Goal: Task Accomplishment & Management: Use online tool/utility

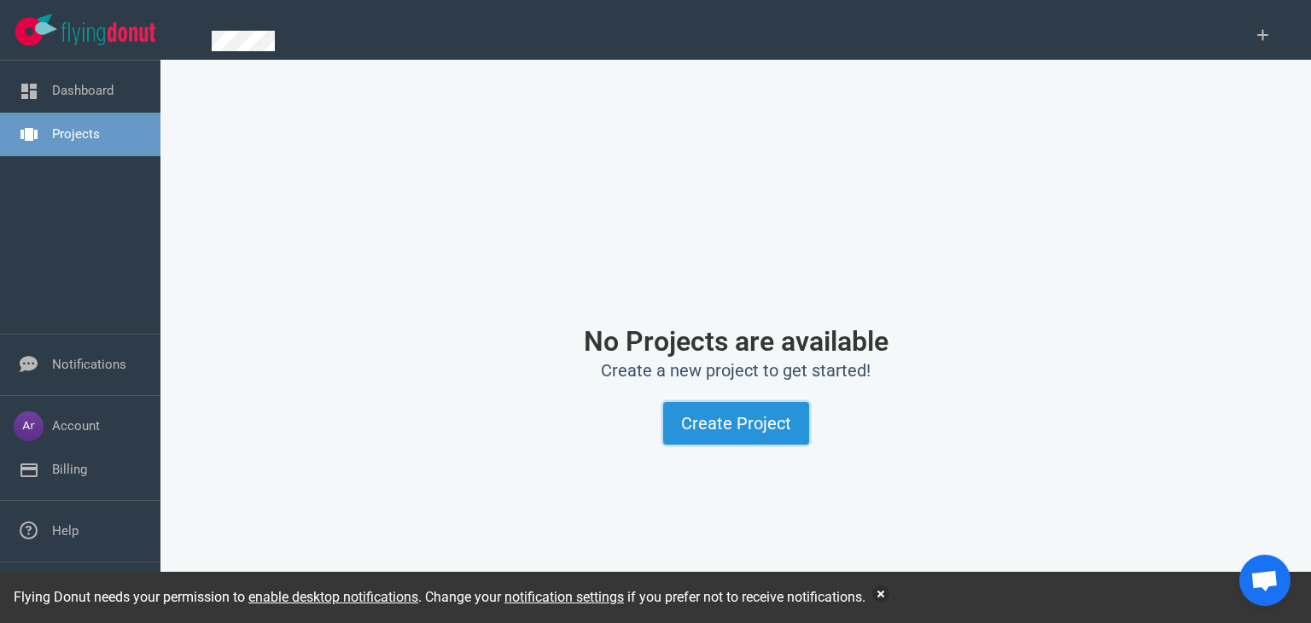
click at [745, 409] on button "Create Project" at bounding box center [736, 423] width 146 height 43
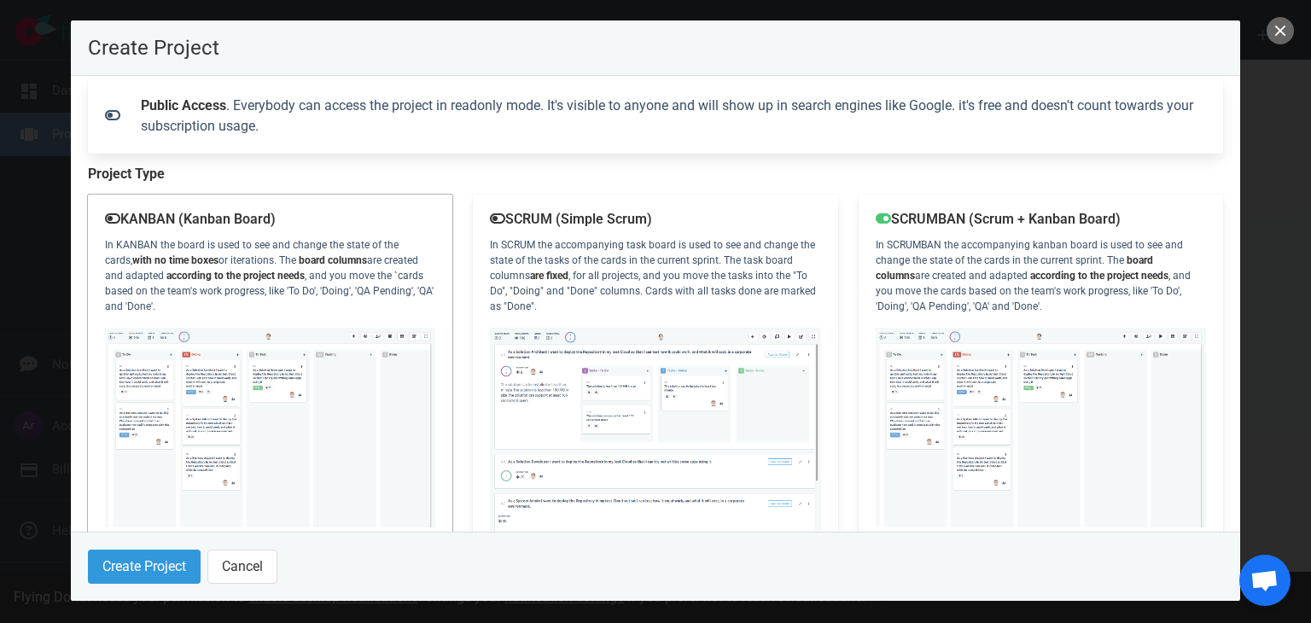
scroll to position [229, 0]
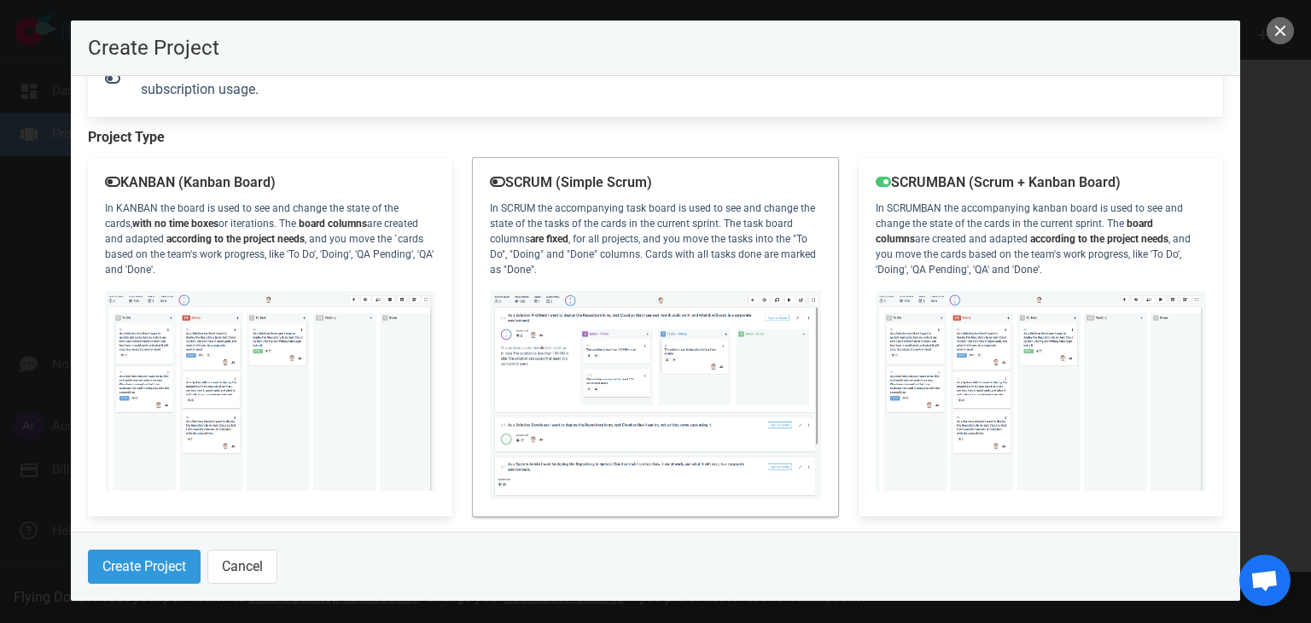
click at [635, 371] on img at bounding box center [655, 395] width 330 height 208
click at [177, 561] on button "Create Project" at bounding box center [144, 567] width 113 height 34
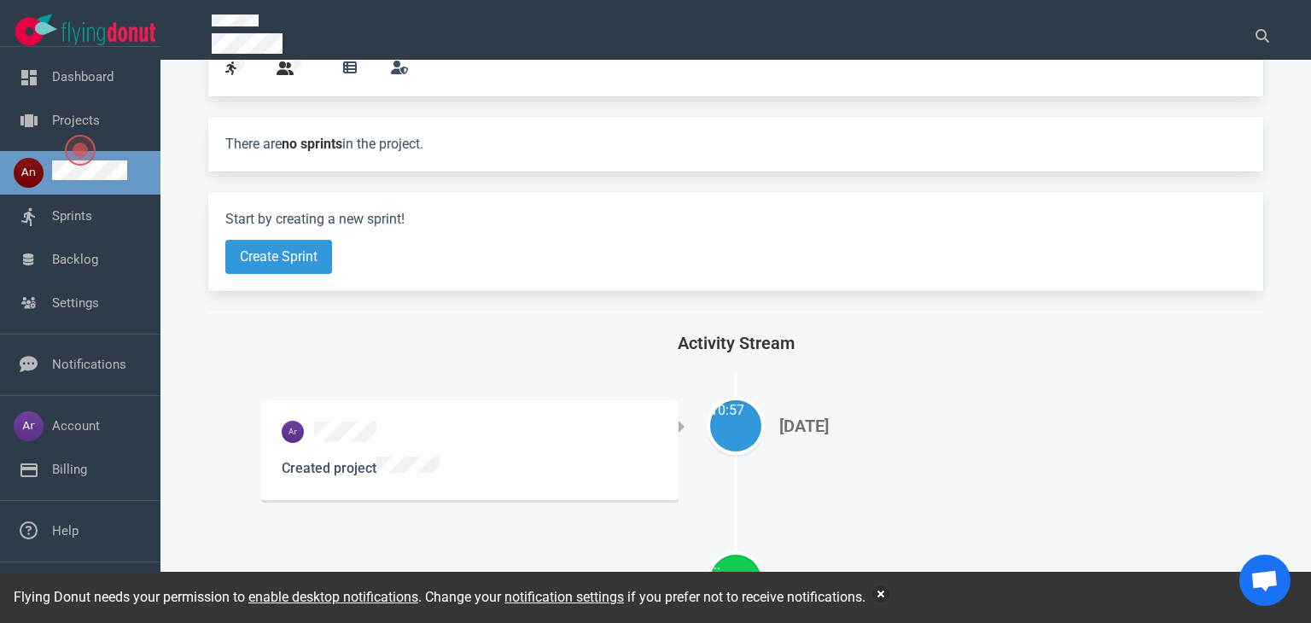
scroll to position [140, 0]
click at [730, 400] on div "10:57" at bounding box center [735, 410] width 51 height 20
click at [812, 416] on div "[DATE]" at bounding box center [987, 426] width 417 height 20
click at [713, 555] on div "Created" at bounding box center [735, 565] width 51 height 20
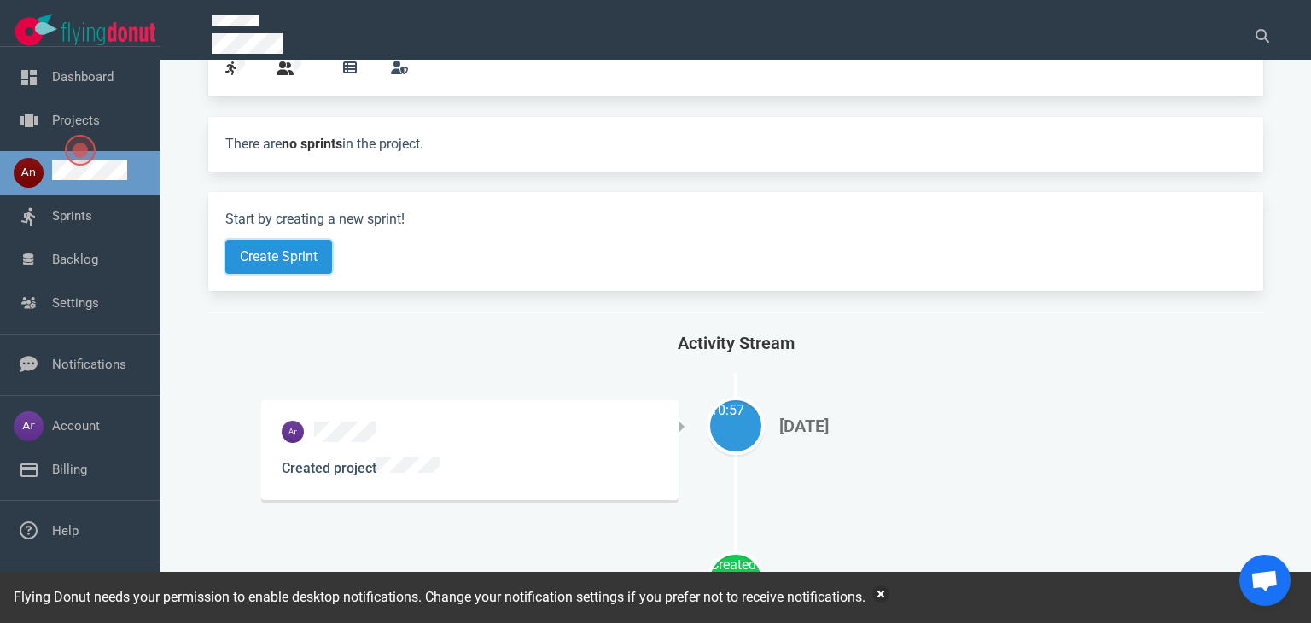
click at [270, 240] on button "Create Sprint" at bounding box center [278, 257] width 107 height 34
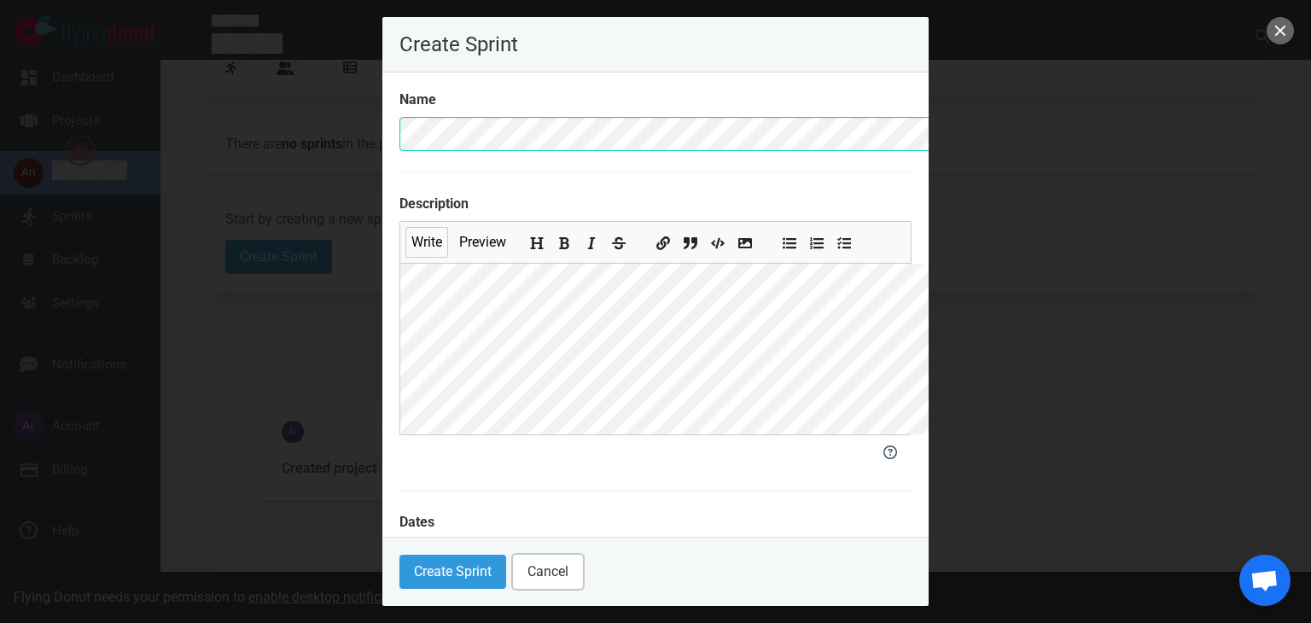
click at [513, 583] on button "Cancel" at bounding box center [548, 572] width 70 height 34
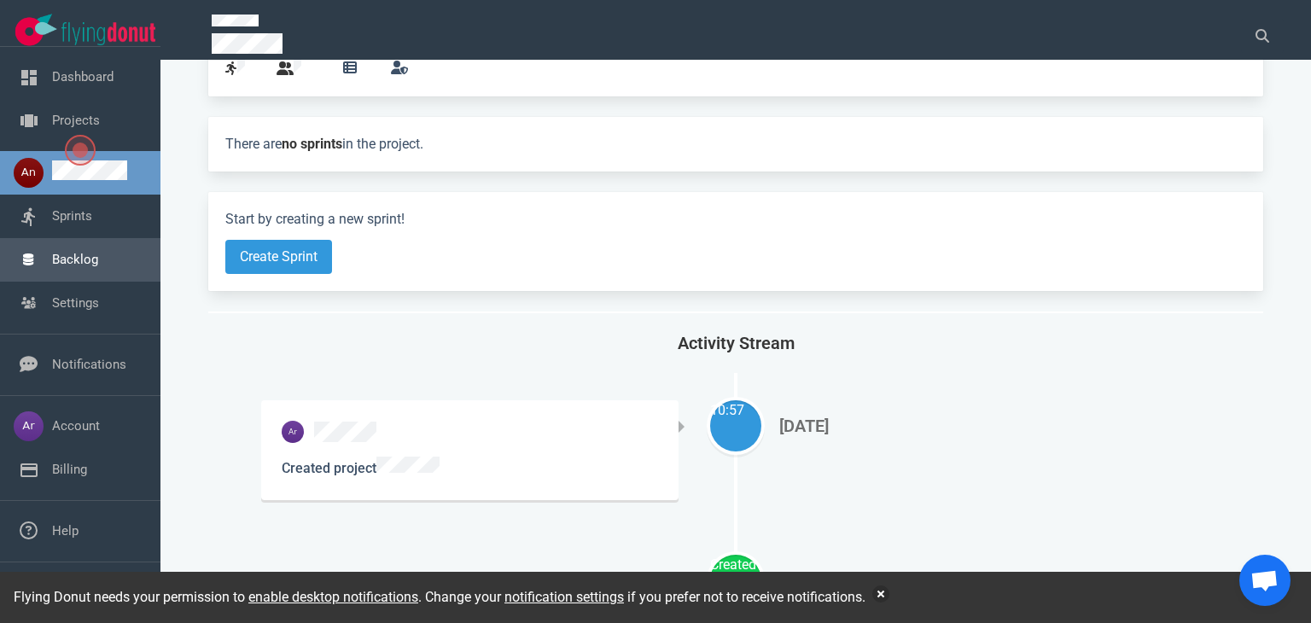
click at [98, 267] on link "Backlog" at bounding box center [75, 259] width 46 height 15
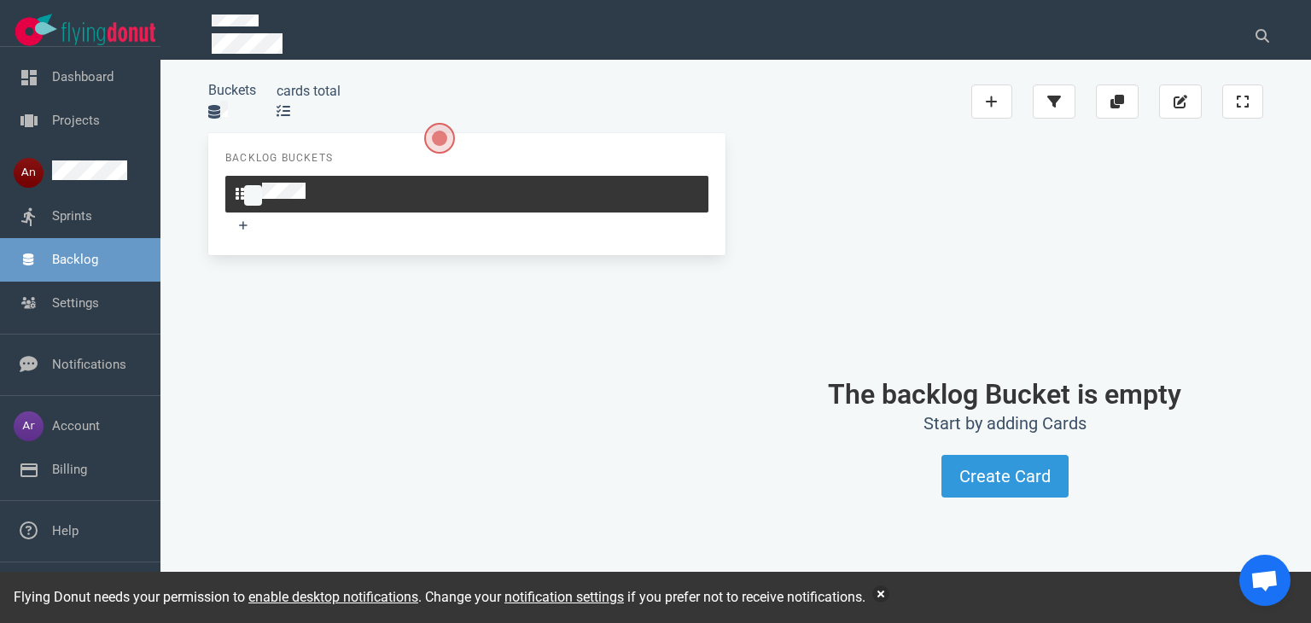
scroll to position [130, 0]
click at [90, 311] on link "Settings" at bounding box center [75, 302] width 47 height 15
